Goal: Information Seeking & Learning: Learn about a topic

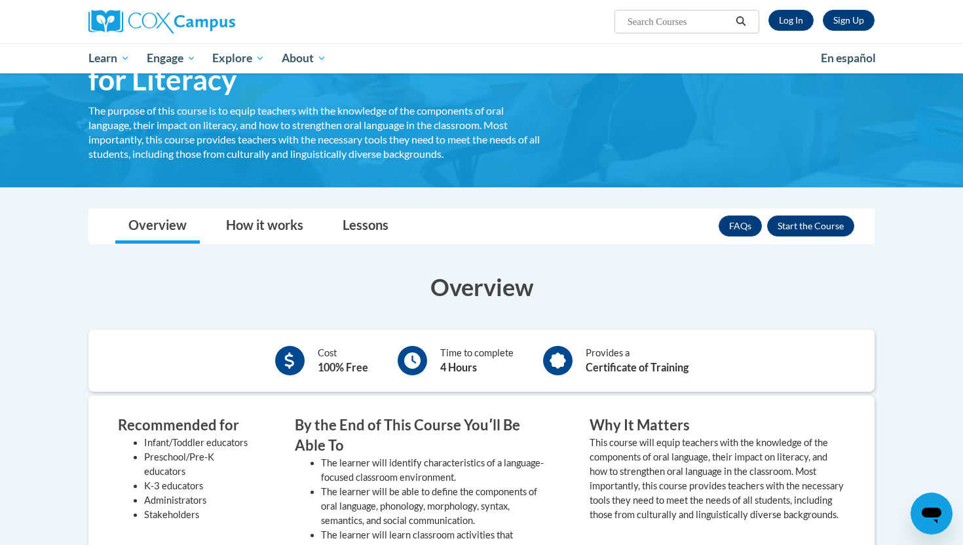
scroll to position [120, 0]
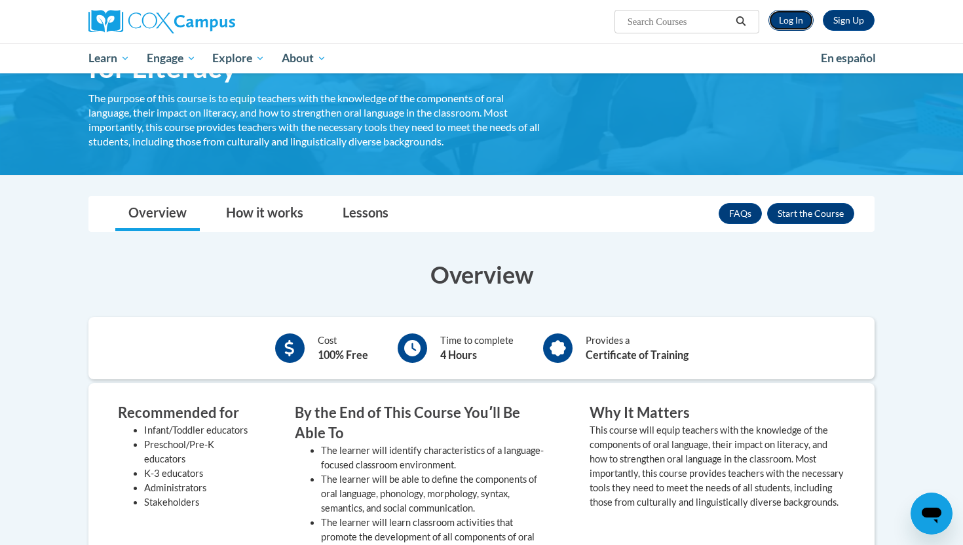
click at [798, 16] on link "Log In" at bounding box center [790, 20] width 45 height 21
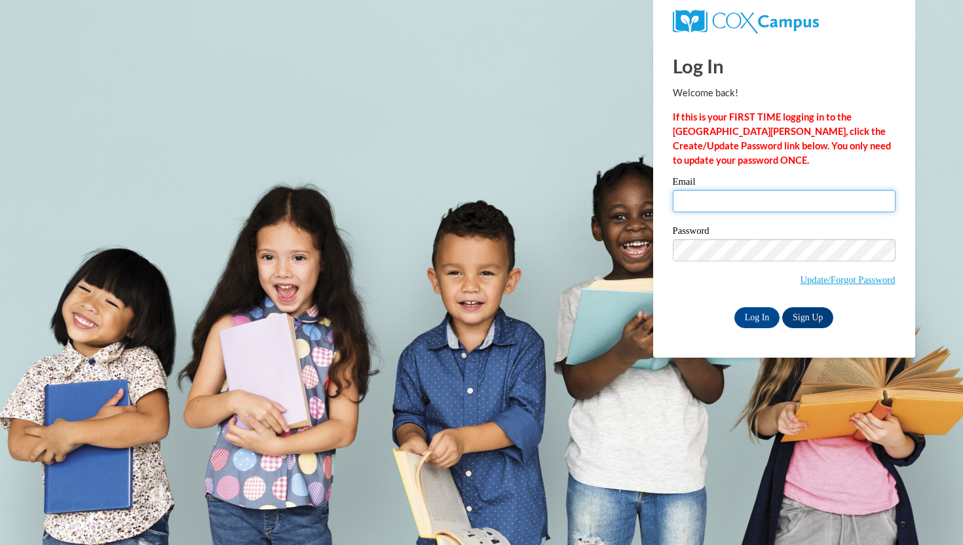
click at [726, 193] on input "Email" at bounding box center [783, 201] width 223 height 22
click at [769, 205] on input "[EMAIL_ADDRESS][DOMAIN_NAME]" at bounding box center [783, 201] width 223 height 22
click at [769, 205] on input "nathaliaanthony21@gmail.com" at bounding box center [783, 201] width 223 height 22
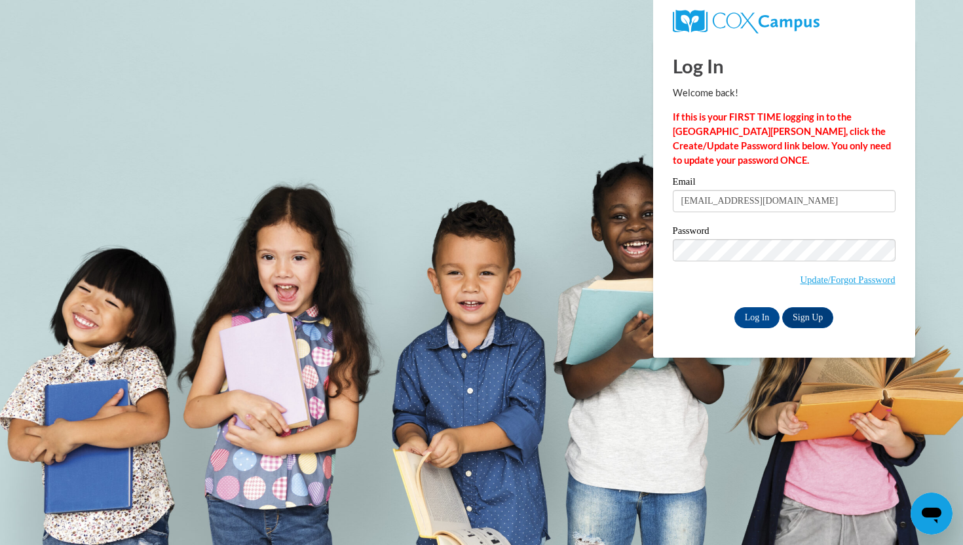
type input "nantho14@students.kennesaw.edu"
click at [754, 319] on input "Log In" at bounding box center [757, 317] width 46 height 21
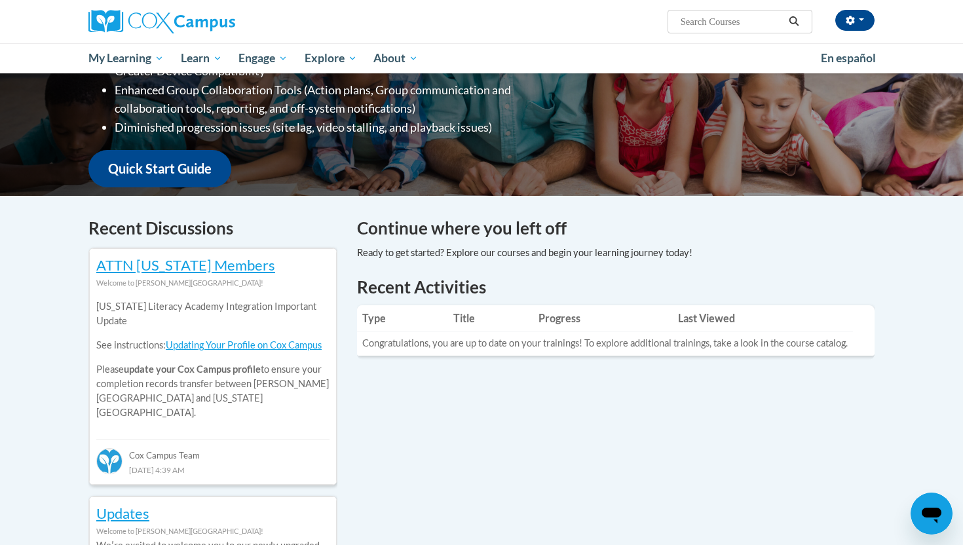
scroll to position [268, 0]
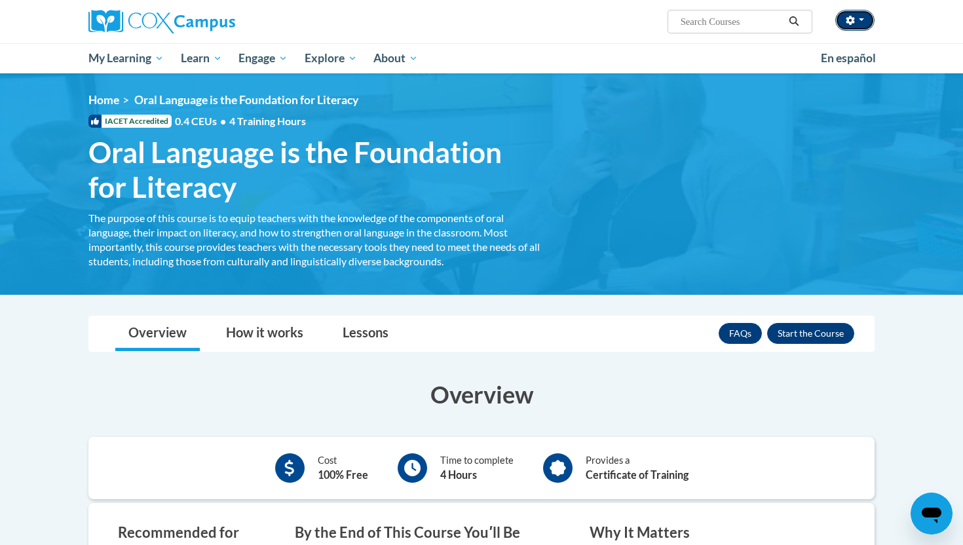
click at [858, 21] on span "button" at bounding box center [860, 19] width 5 height 3
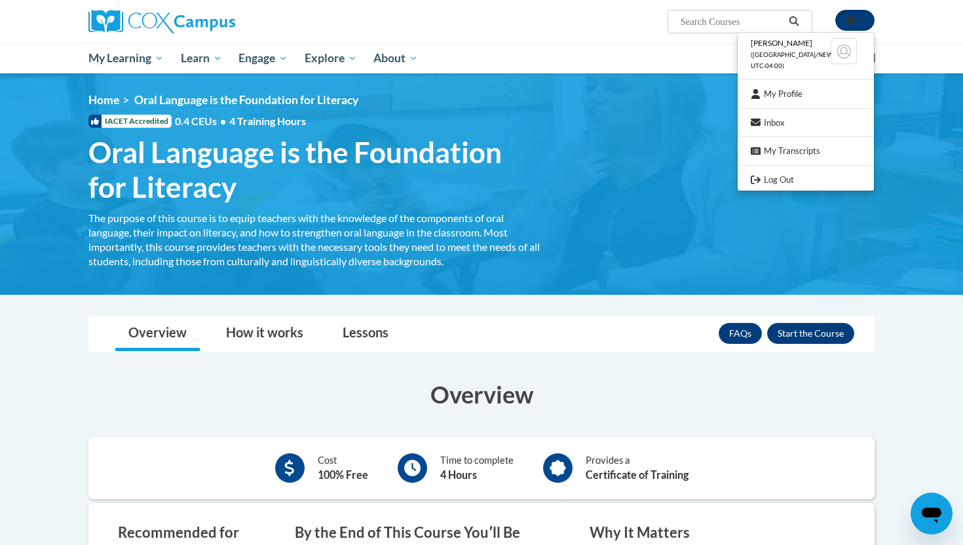
click at [858, 21] on span "button" at bounding box center [860, 19] width 5 height 3
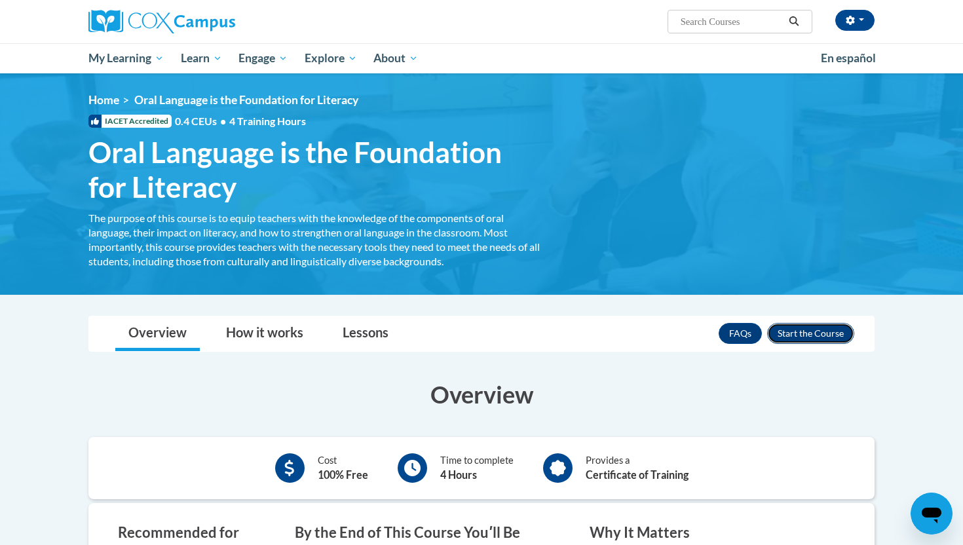
click at [801, 335] on button "Enroll" at bounding box center [810, 333] width 87 height 21
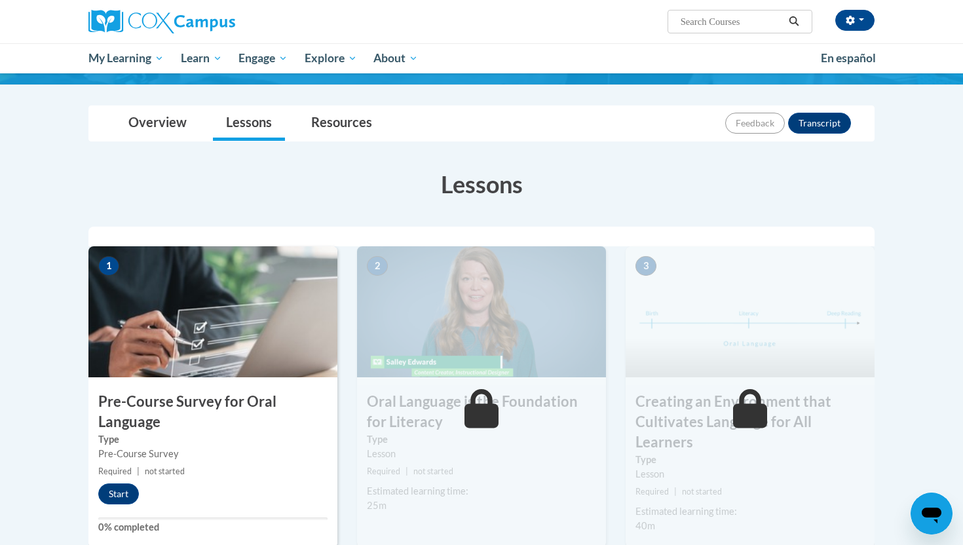
scroll to position [166, 0]
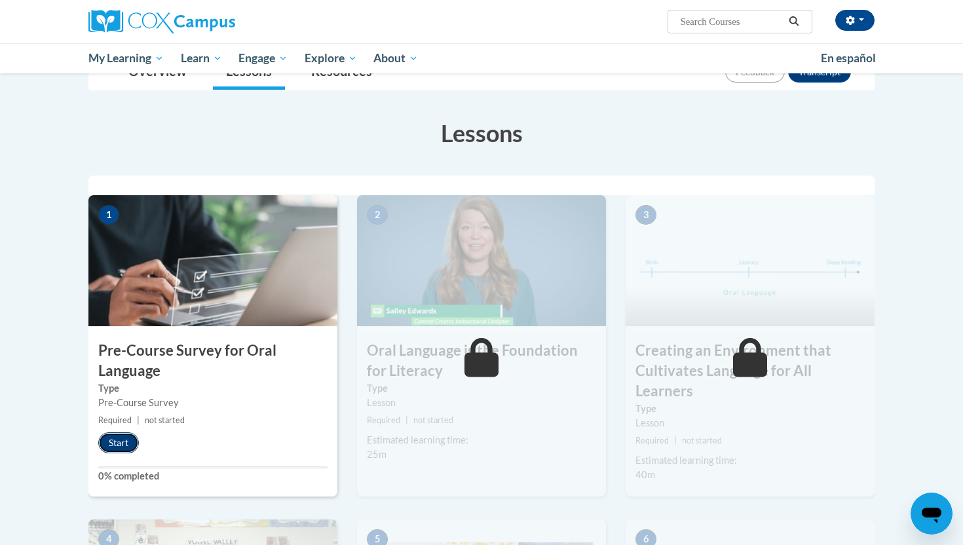
click at [115, 440] on button "Start" at bounding box center [118, 442] width 41 height 21
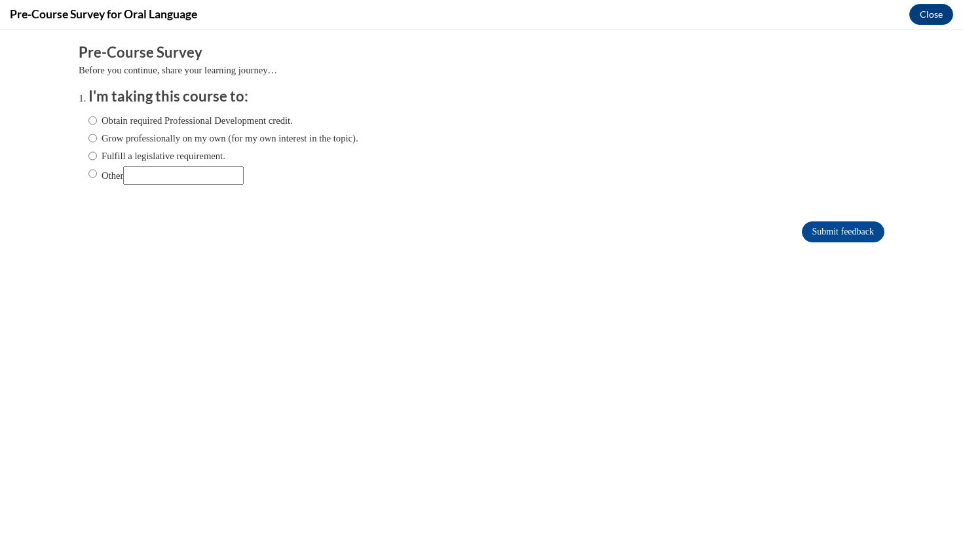
scroll to position [0, 0]
click at [91, 178] on input "Other" at bounding box center [92, 173] width 9 height 14
radio input "true"
click at [143, 170] on input "Other" at bounding box center [183, 175] width 120 height 18
type input "For a class"
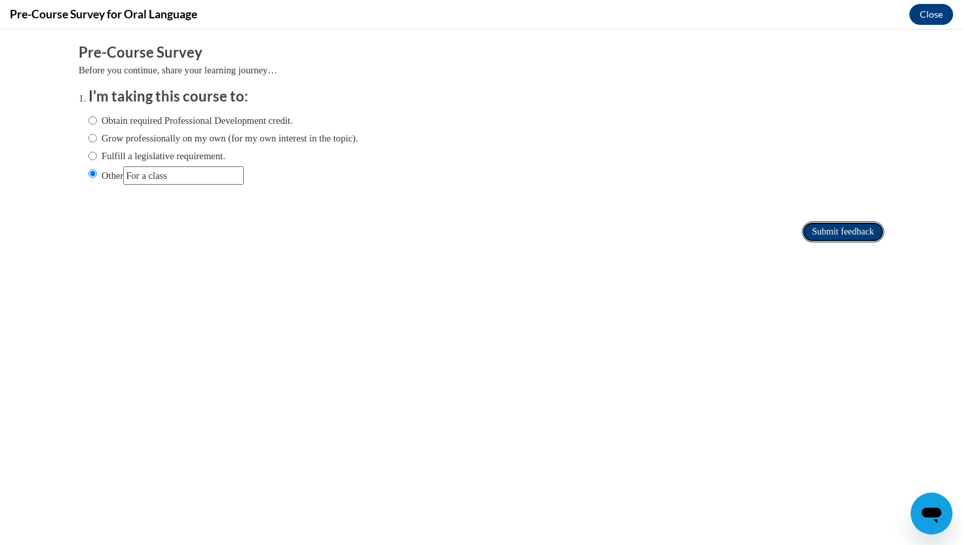
click at [823, 238] on input "Submit feedback" at bounding box center [842, 231] width 83 height 21
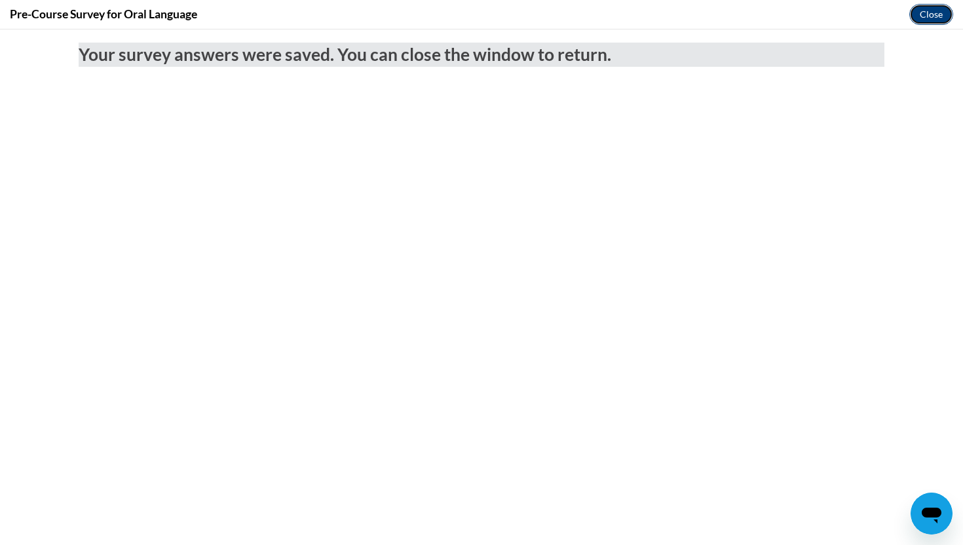
click at [936, 7] on button "Close" at bounding box center [931, 14] width 44 height 21
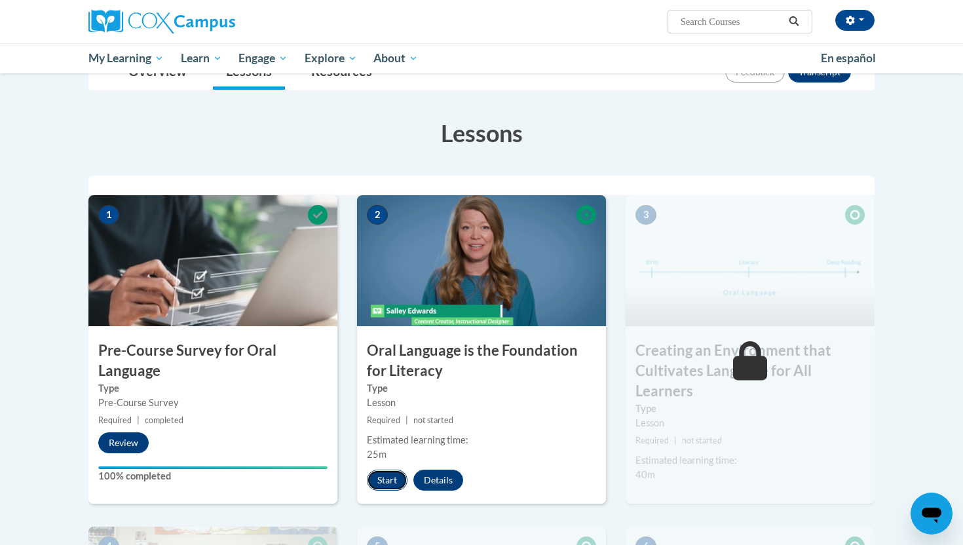
click at [396, 481] on button "Start" at bounding box center [387, 479] width 41 height 21
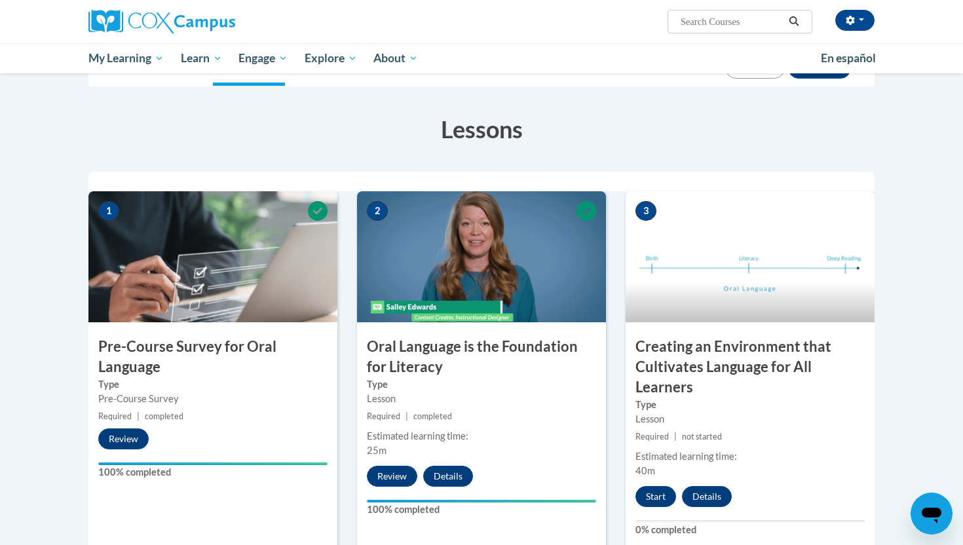
scroll to position [270, 0]
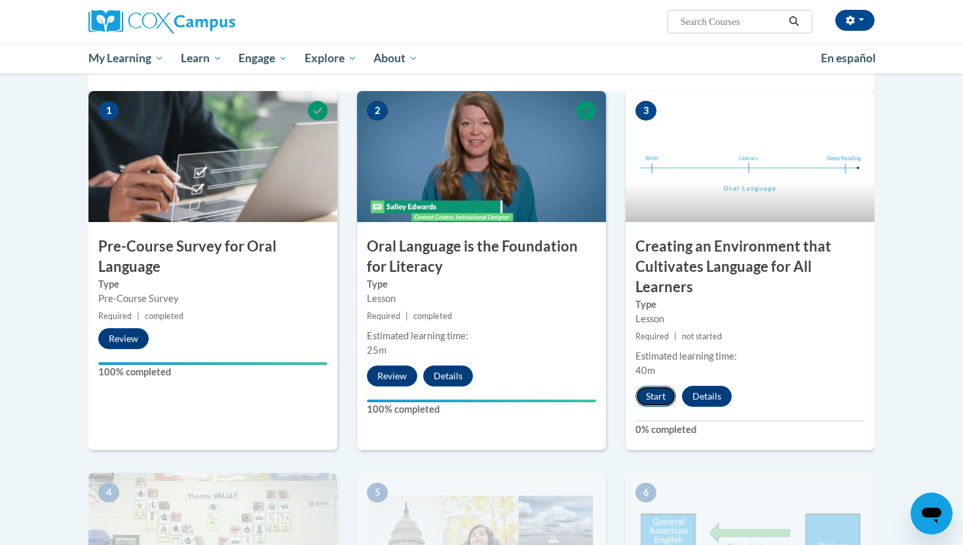
click at [656, 388] on button "Start" at bounding box center [655, 396] width 41 height 21
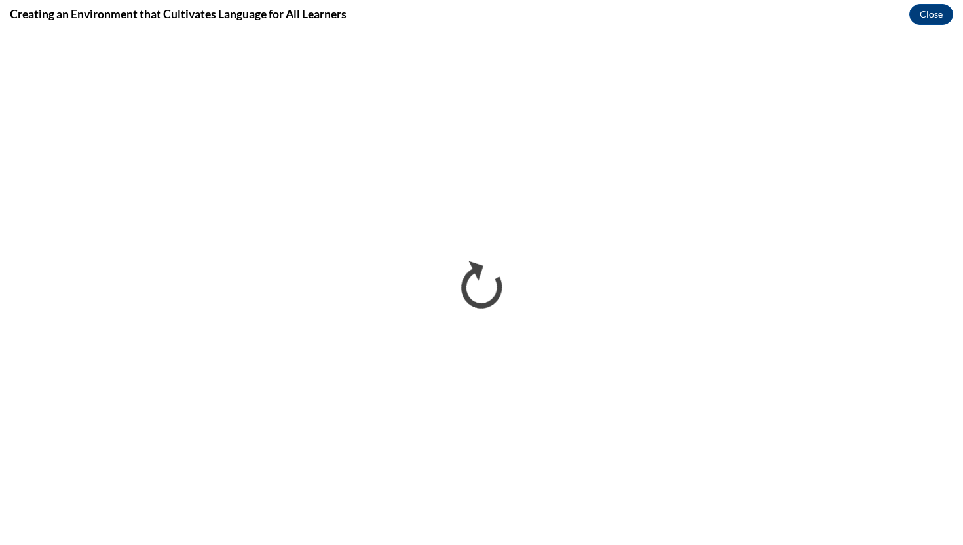
scroll to position [0, 0]
click at [925, 18] on button "Close" at bounding box center [931, 14] width 44 height 21
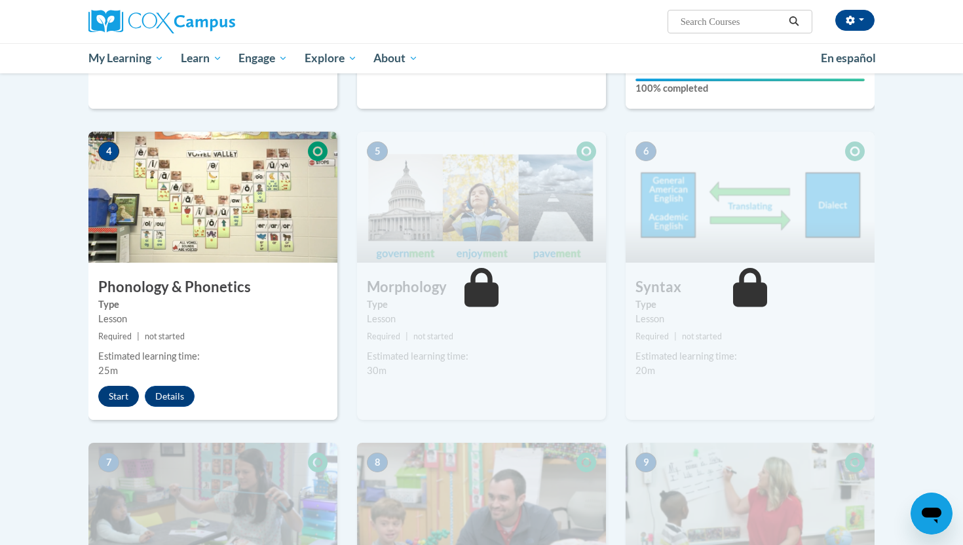
scroll to position [652, 0]
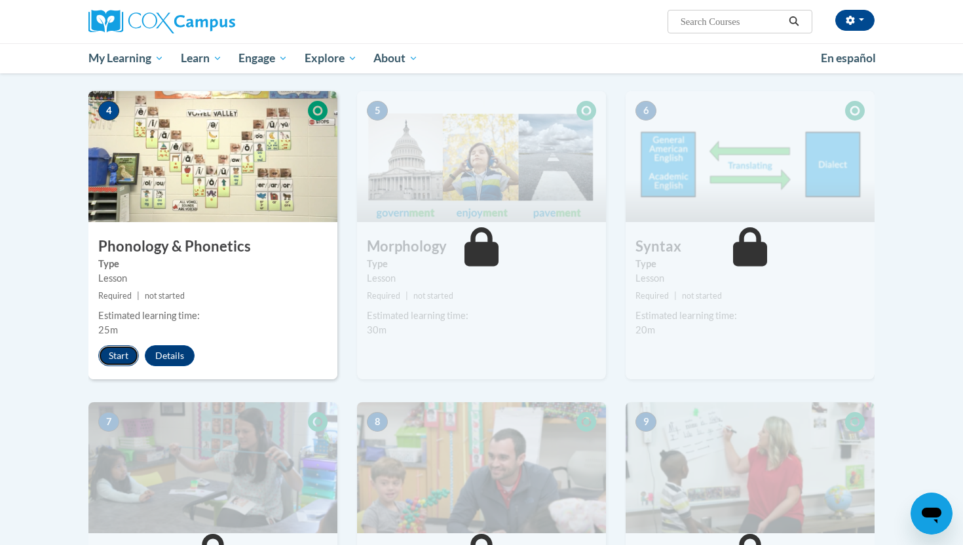
click at [113, 352] on button "Start" at bounding box center [118, 355] width 41 height 21
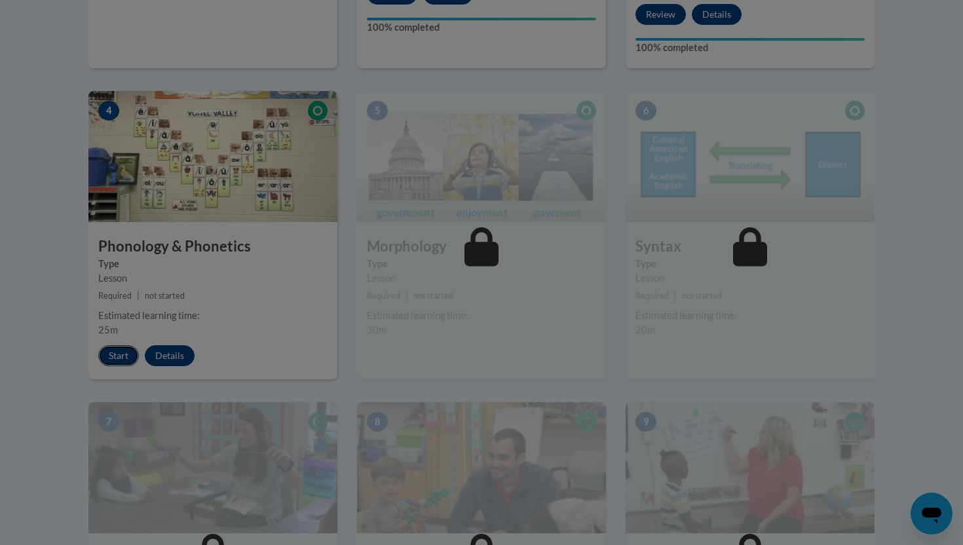
scroll to position [0, 0]
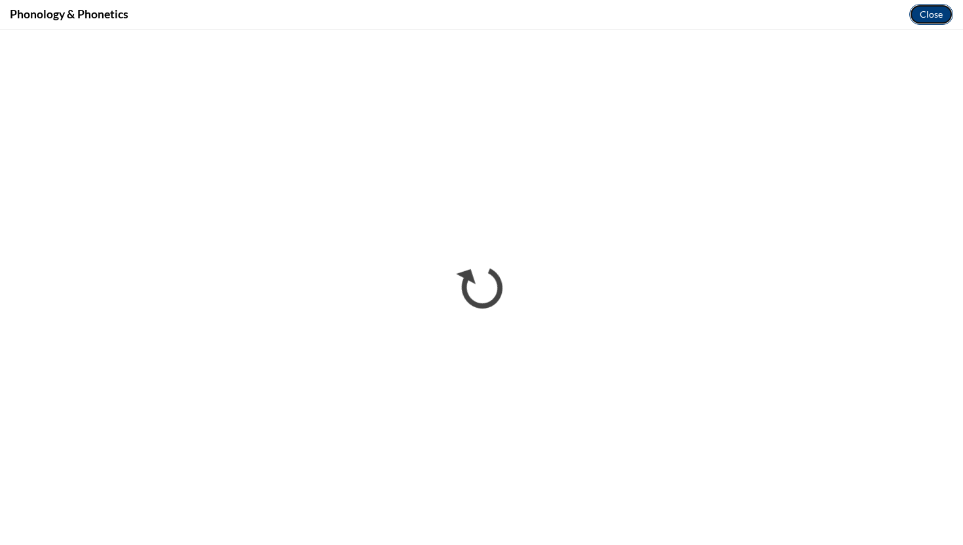
click at [934, 12] on button "Close" at bounding box center [931, 14] width 44 height 21
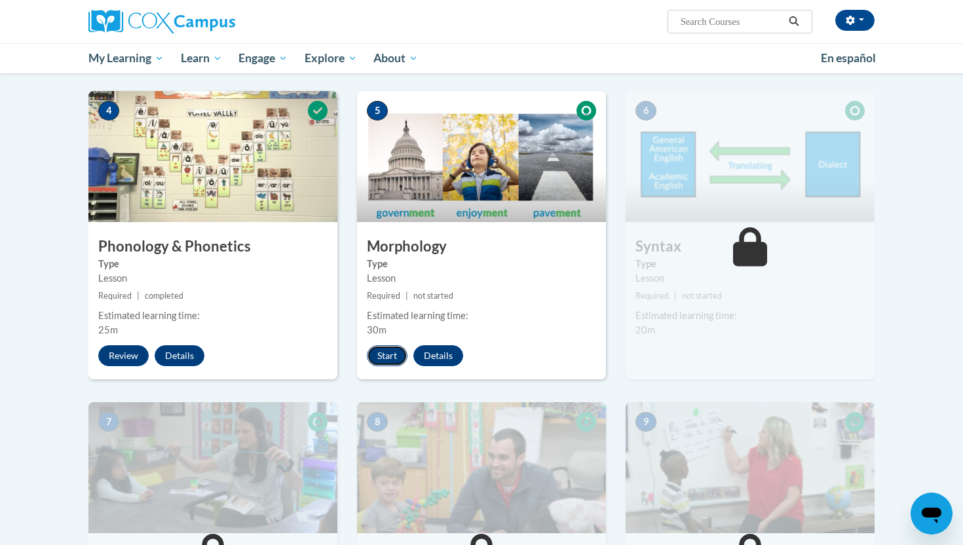
click at [397, 355] on button "Start" at bounding box center [387, 355] width 41 height 21
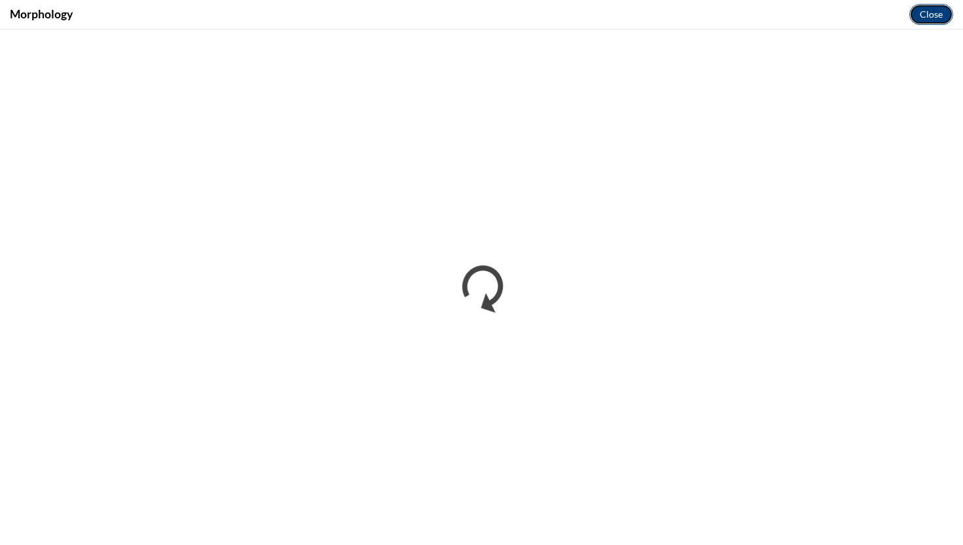
click at [934, 12] on button "Close" at bounding box center [931, 14] width 44 height 21
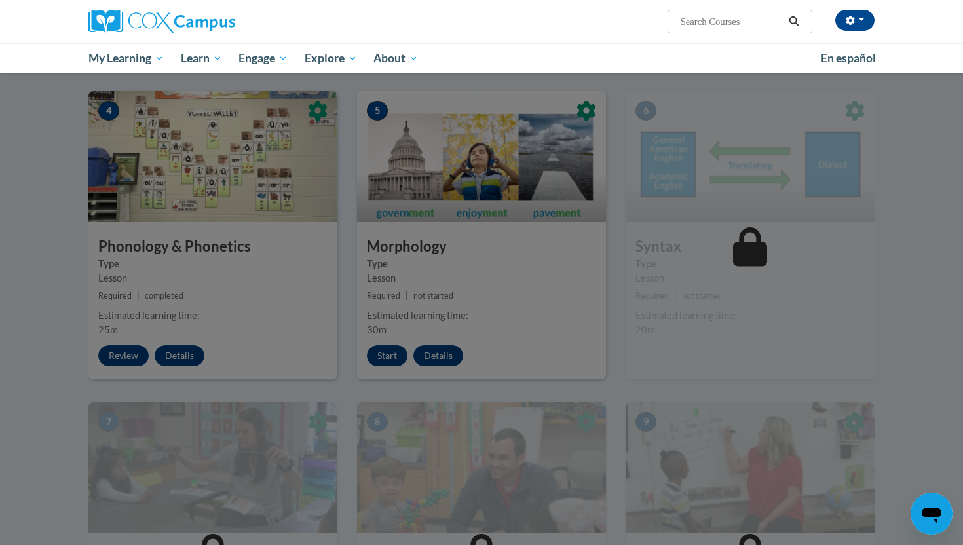
click at [925, 206] on div at bounding box center [481, 272] width 963 height 545
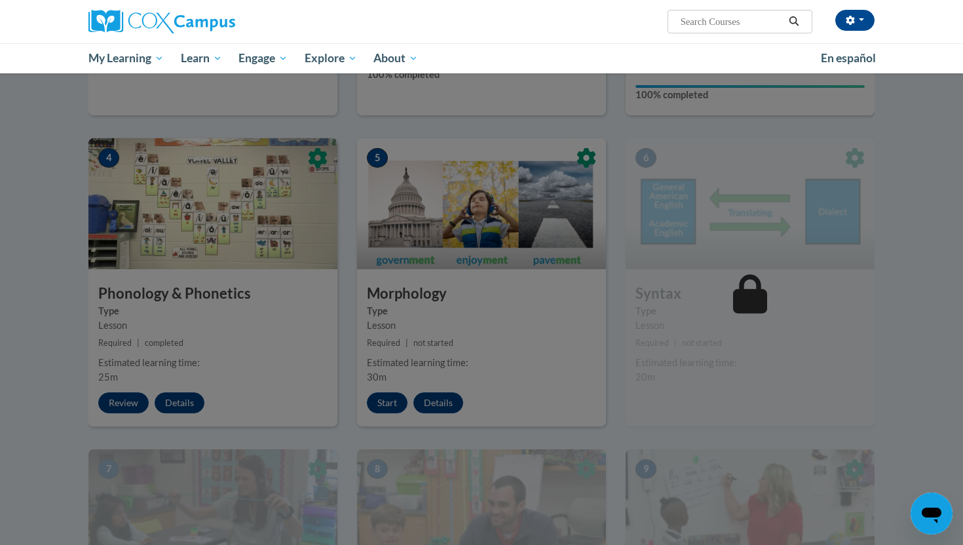
scroll to position [637, 0]
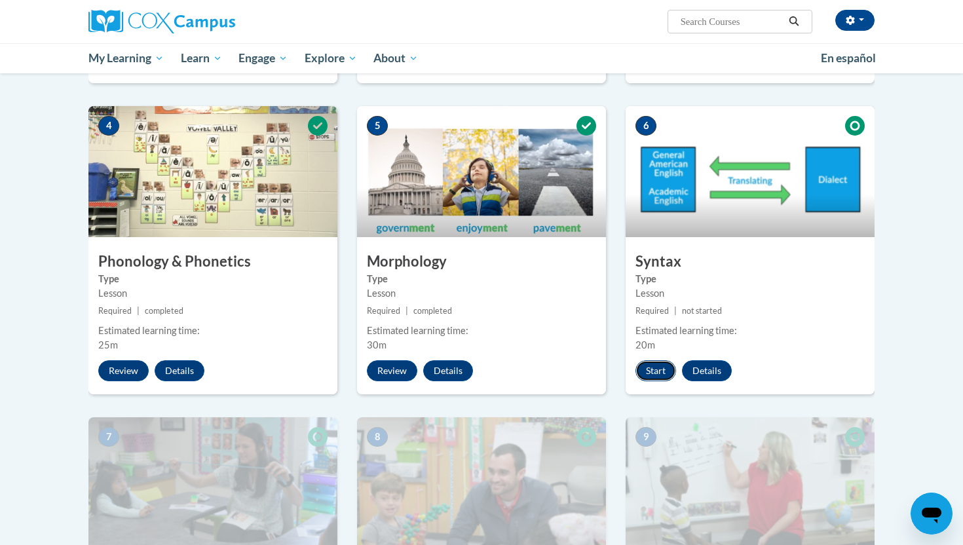
click at [661, 374] on button "Start" at bounding box center [655, 370] width 41 height 21
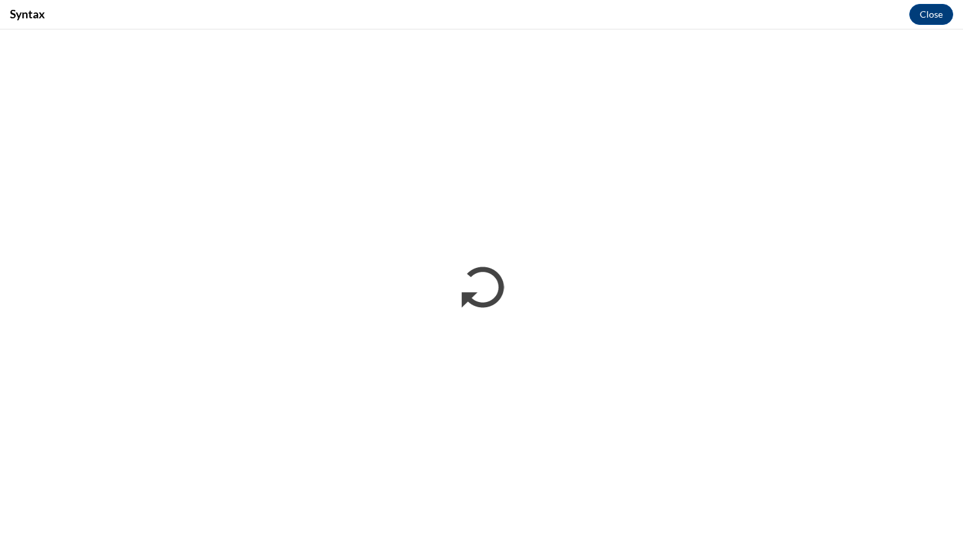
scroll to position [0, 0]
click at [936, 16] on button "Close" at bounding box center [931, 14] width 44 height 21
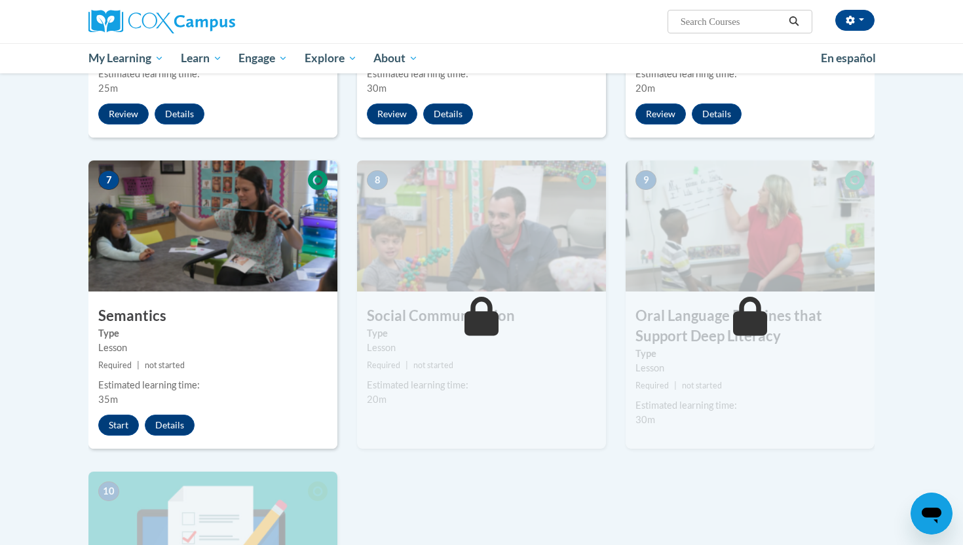
scroll to position [897, 0]
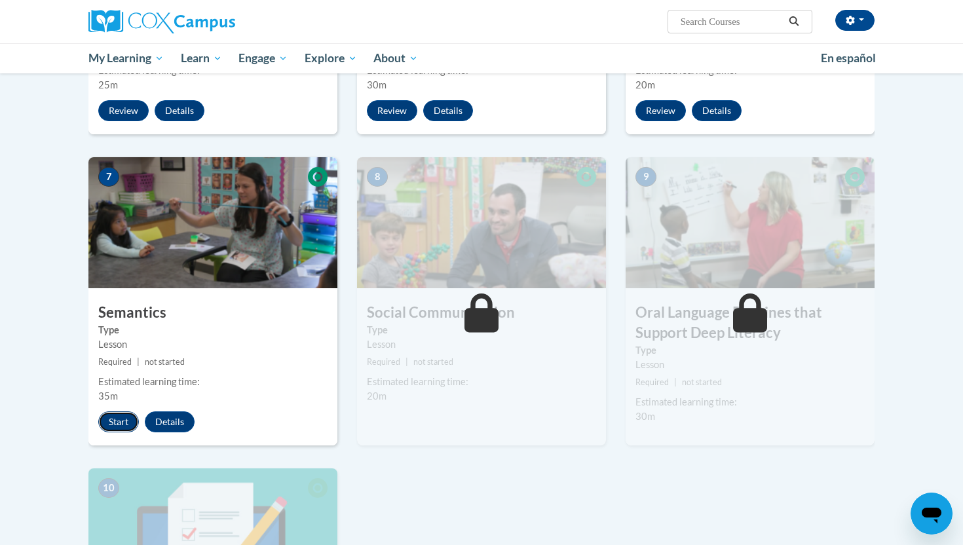
click at [118, 426] on button "Start" at bounding box center [118, 421] width 41 height 21
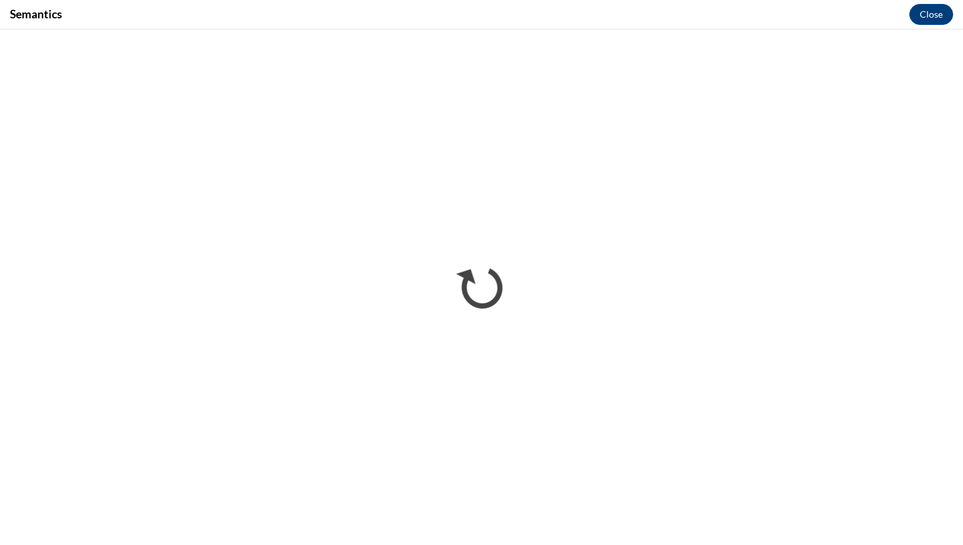
scroll to position [0, 0]
click at [934, 17] on button "Close" at bounding box center [931, 14] width 44 height 21
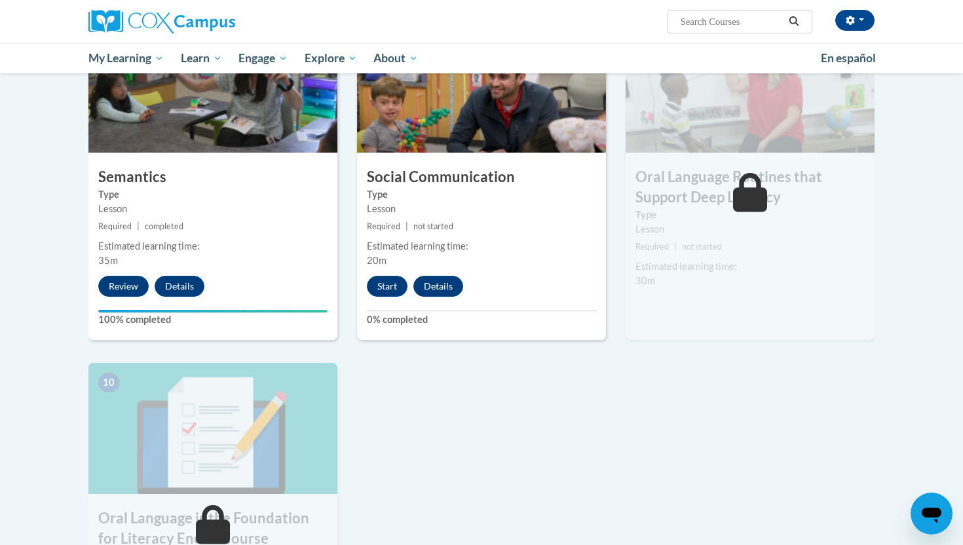
scroll to position [1088, 0]
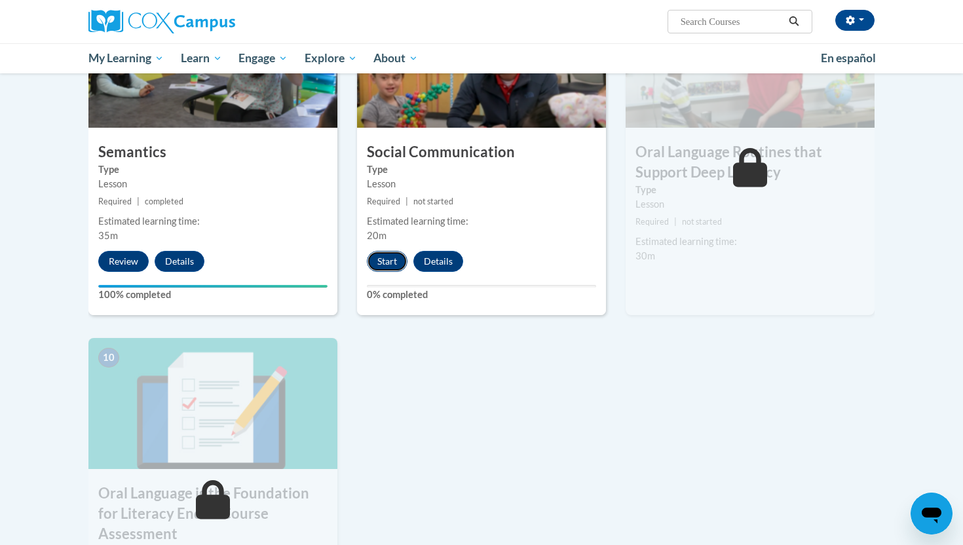
click at [377, 264] on button "Start" at bounding box center [387, 261] width 41 height 21
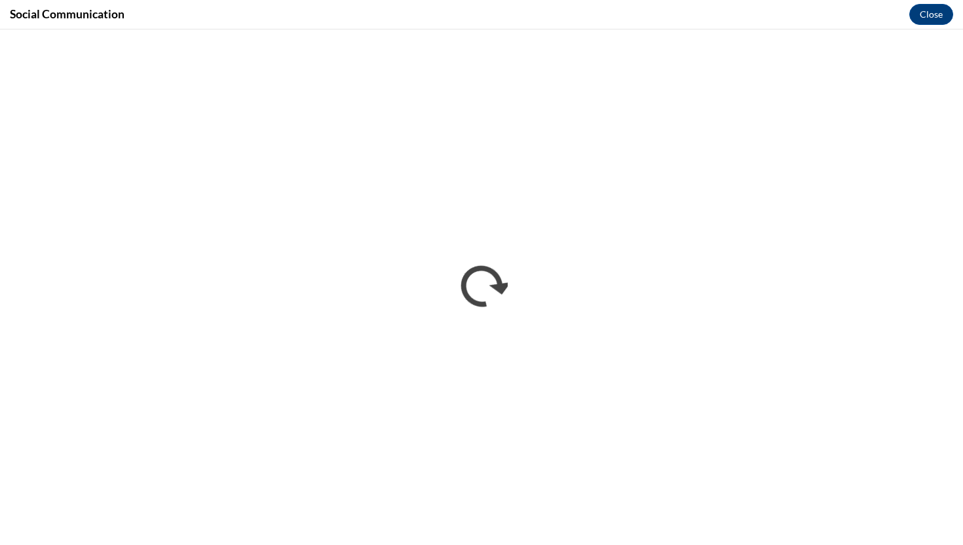
scroll to position [0, 0]
